Goal: Task Accomplishment & Management: Complete application form

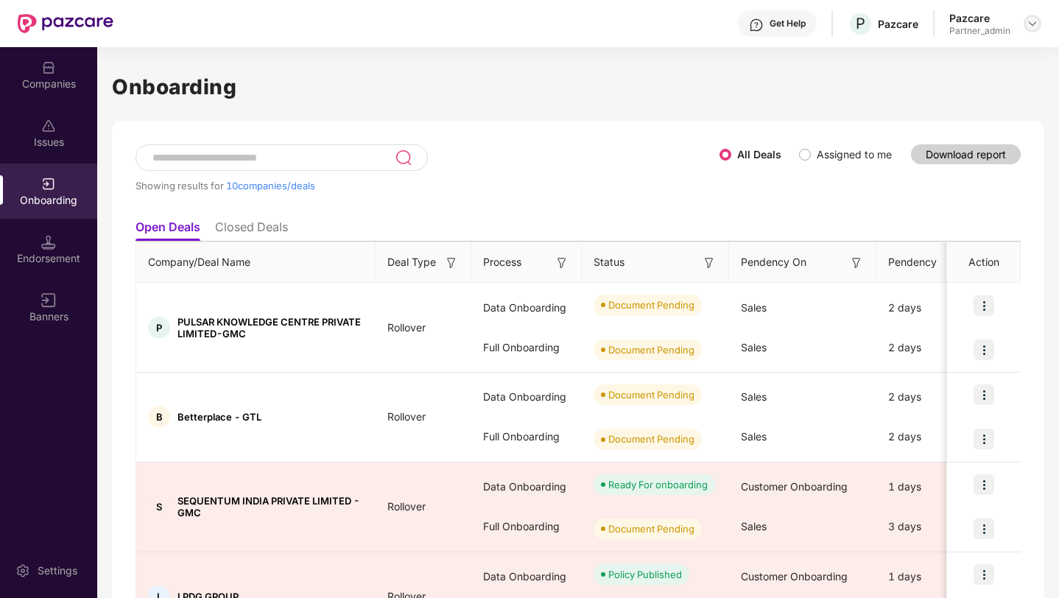
click at [1032, 20] on img at bounding box center [1033, 24] width 12 height 12
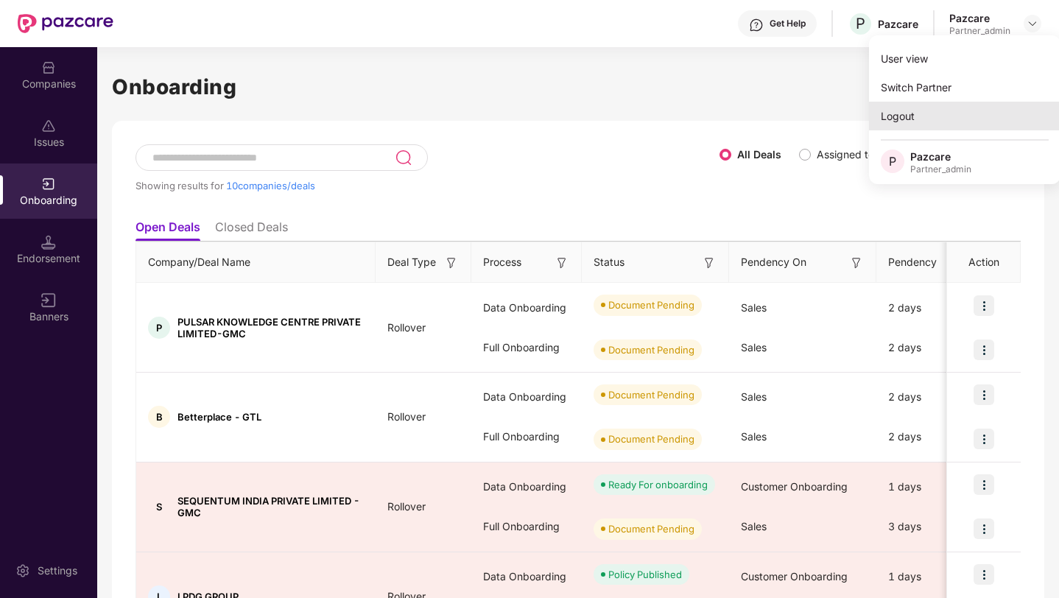
click at [888, 119] on div "Logout" at bounding box center [965, 116] width 192 height 29
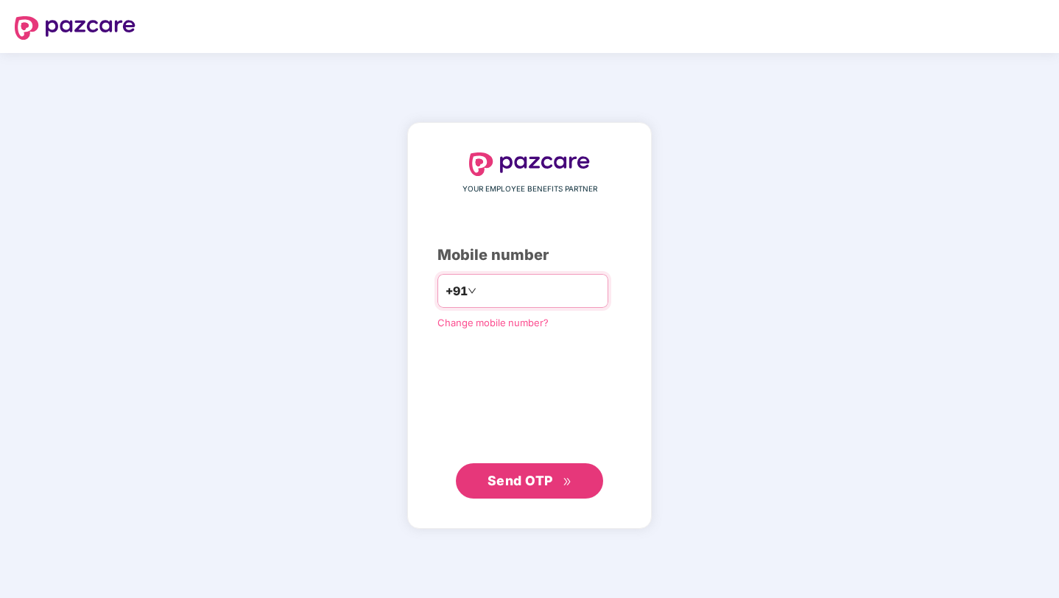
click at [484, 292] on input "number" at bounding box center [540, 291] width 121 height 24
type input "**********"
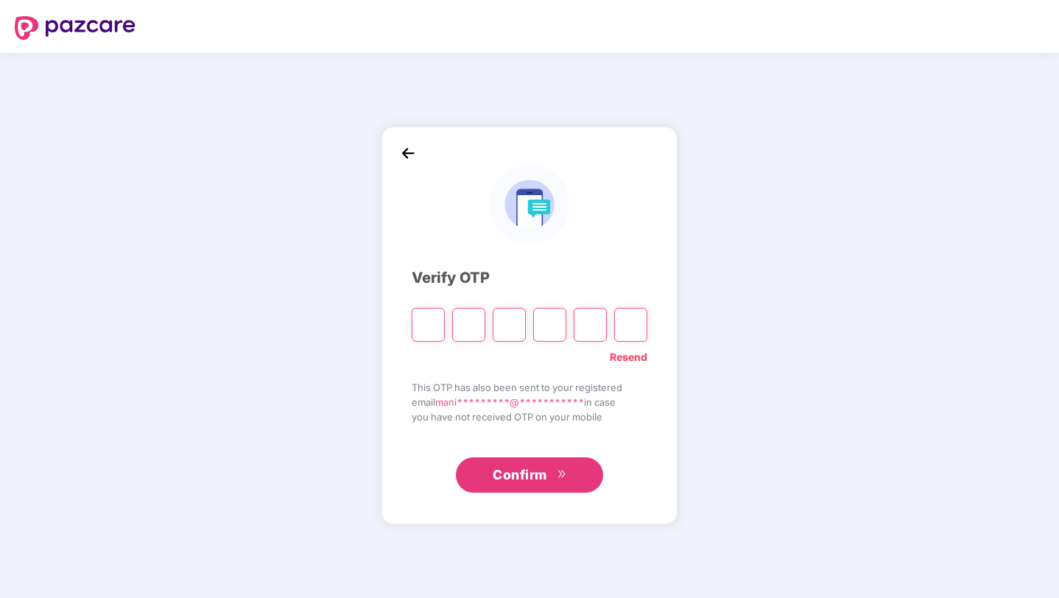
paste input "*"
type input "*"
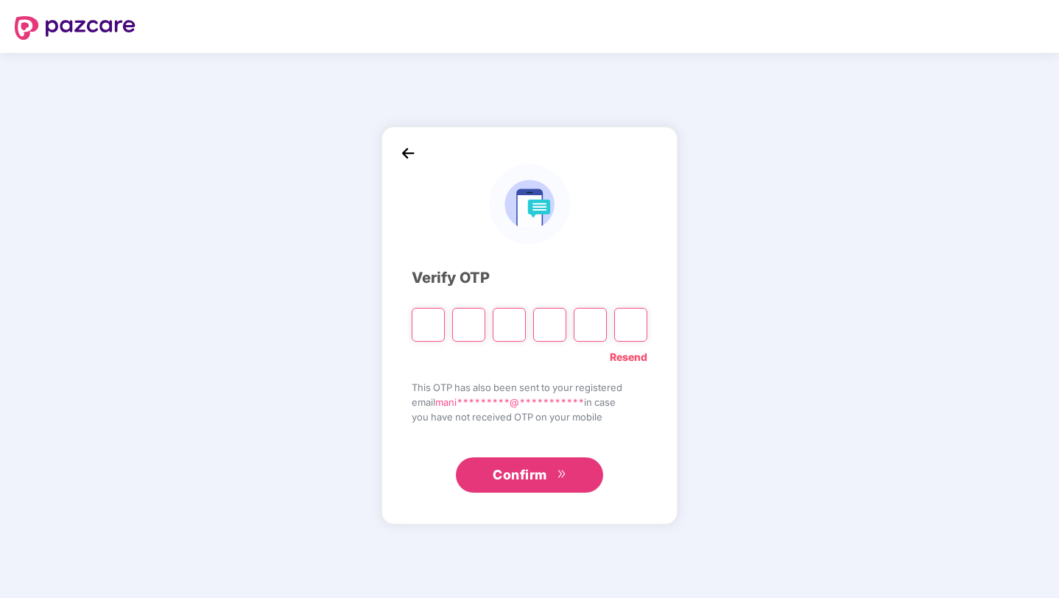
type input "*"
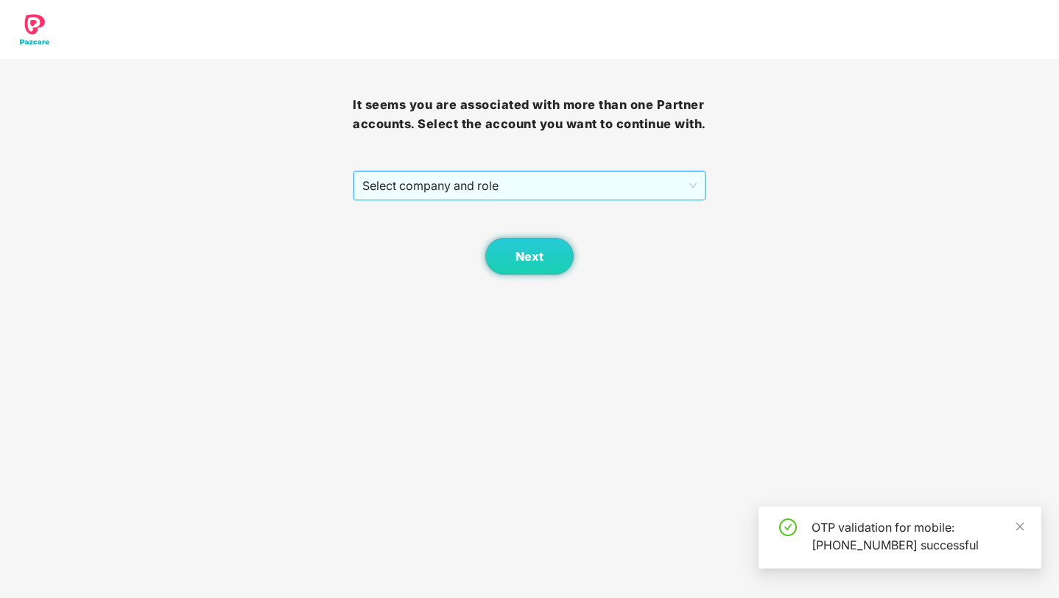
click at [524, 200] on span "Select company and role" at bounding box center [529, 186] width 334 height 28
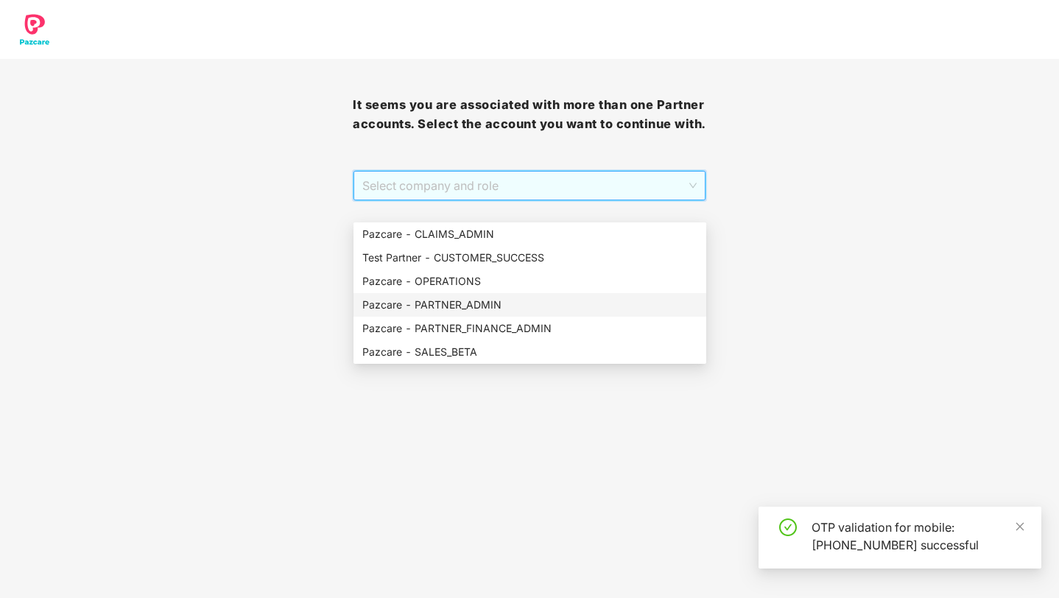
click at [459, 299] on div "Pazcare - PARTNER_ADMIN" at bounding box center [529, 305] width 335 height 16
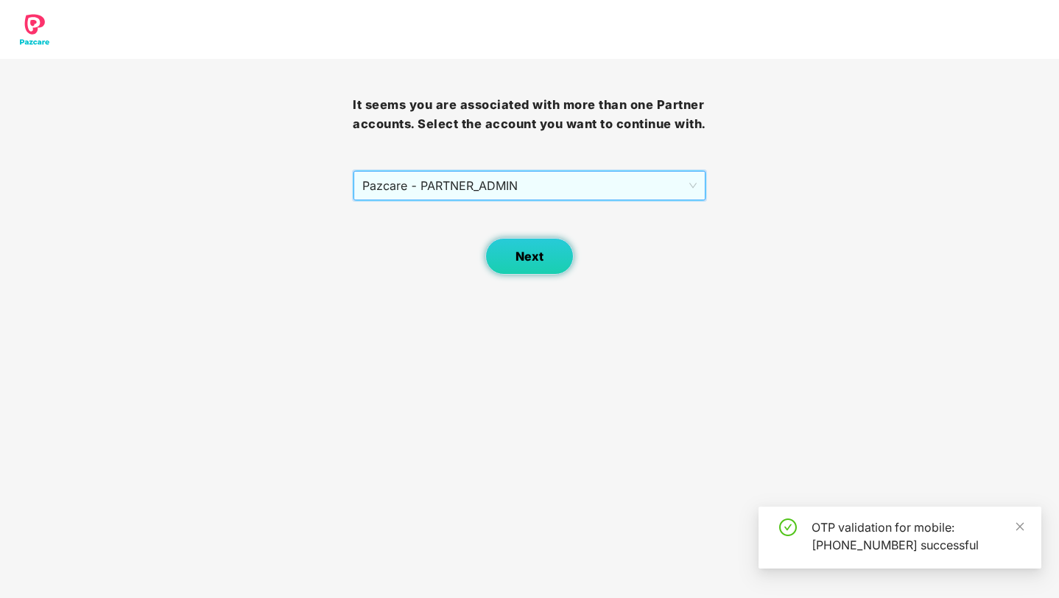
click at [536, 267] on button "Next" at bounding box center [529, 256] width 88 height 37
